Goal: Find specific page/section: Find specific page/section

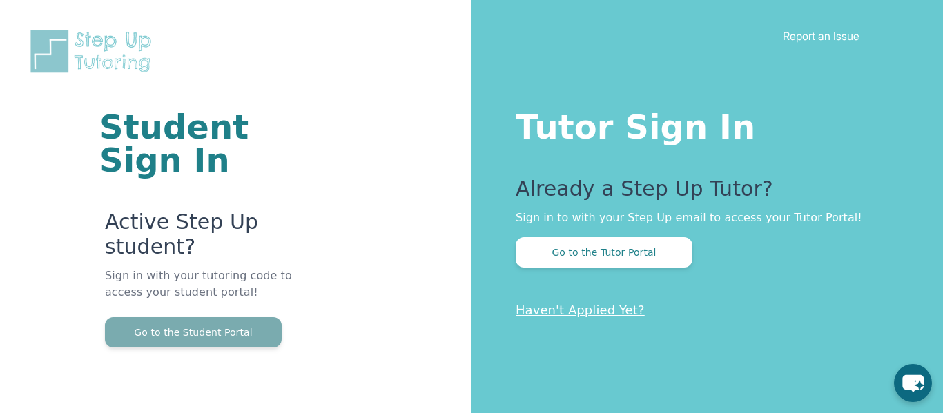
click at [230, 342] on button "Go to the Student Portal" at bounding box center [193, 332] width 177 height 30
click at [273, 343] on button "Go to the Student Portal" at bounding box center [193, 332] width 177 height 30
click at [207, 327] on button "Go to the Student Portal" at bounding box center [193, 332] width 177 height 30
